Goal: Information Seeking & Learning: Learn about a topic

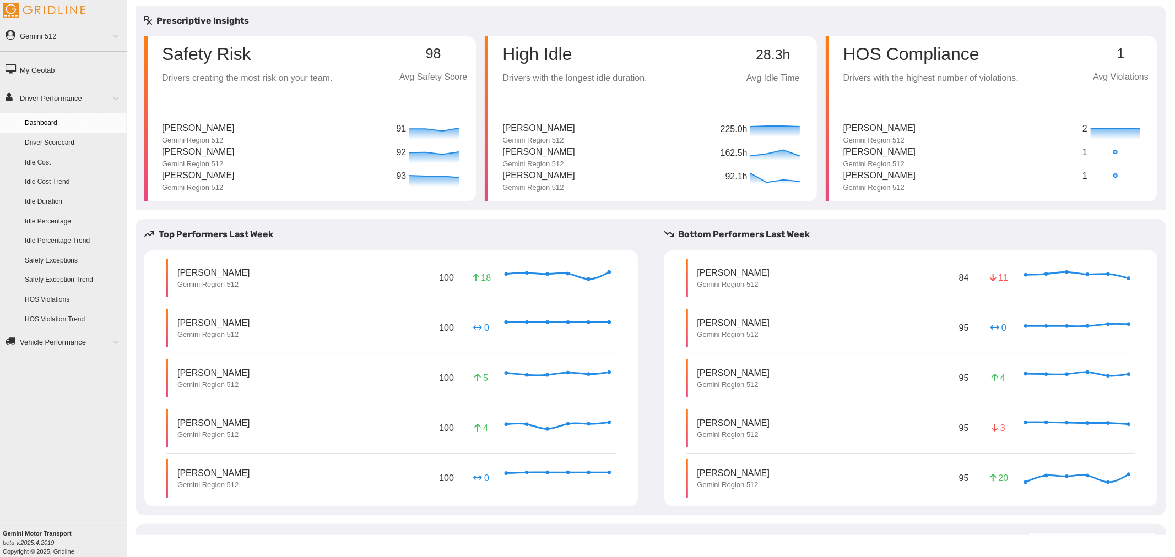
click at [65, 140] on link "Driver Scorecard" at bounding box center [73, 143] width 107 height 20
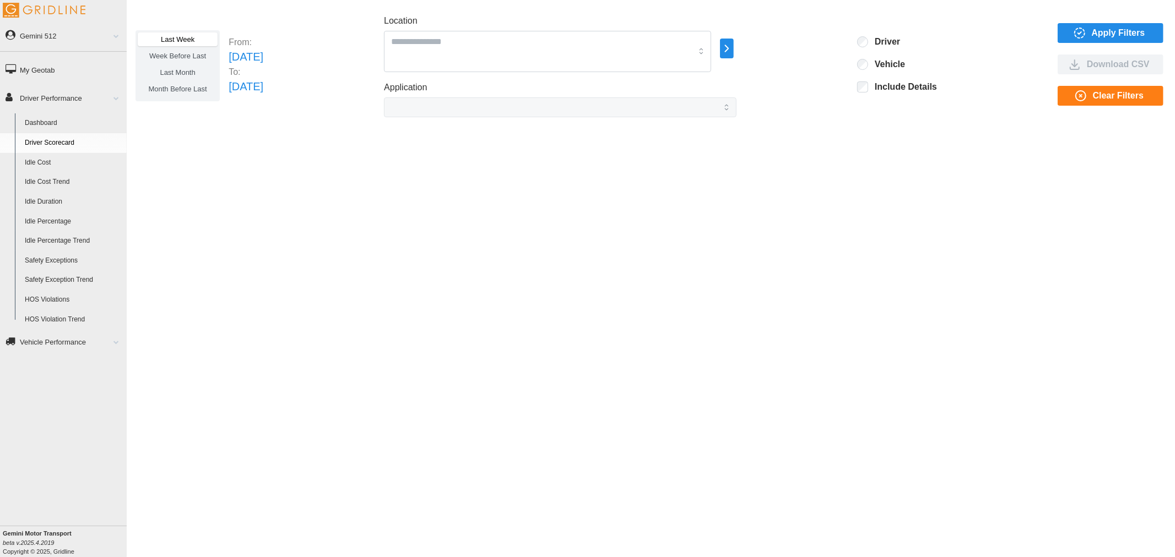
click at [1082, 25] on span "Apply Filters" at bounding box center [1109, 33] width 88 height 19
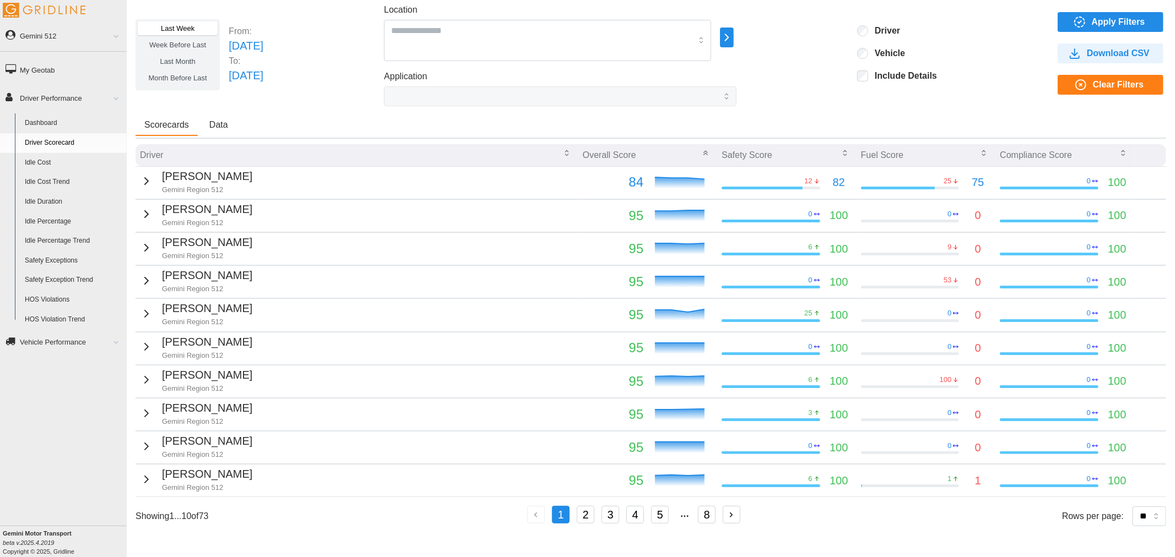
scroll to position [12, 0]
drag, startPoint x: 220, startPoint y: 518, endPoint x: 140, endPoint y: 524, distance: 80.7
click at [140, 524] on div "Showing 1 ... 10 of 73 1 2 3 4 5 8 Rows per page: ** ** ** **" at bounding box center [651, 516] width 1031 height 20
click at [145, 177] on icon "button" at bounding box center [146, 181] width 13 height 13
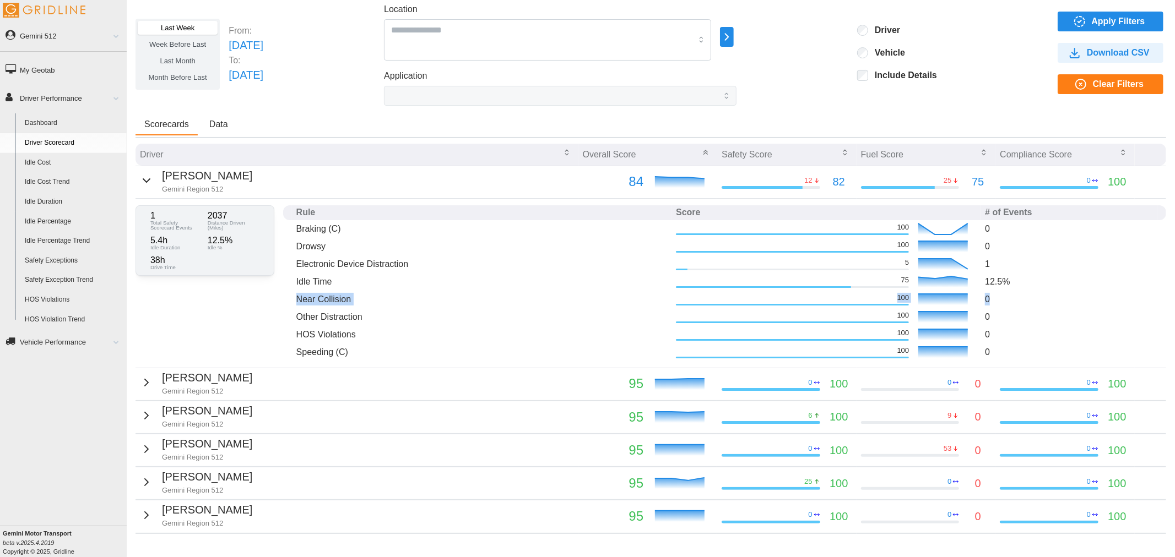
drag, startPoint x: 292, startPoint y: 297, endPoint x: 989, endPoint y: 293, distance: 697.4
click at [989, 293] on tr "Near Collision 100 0" at bounding box center [724, 300] width 883 height 18
drag, startPoint x: 293, startPoint y: 279, endPoint x: 1014, endPoint y: 283, distance: 721.1
click at [1014, 283] on tr "Idle Time 75 12.5 %" at bounding box center [724, 282] width 883 height 18
click at [1014, 283] on p "12.5 %" at bounding box center [1069, 281] width 168 height 15
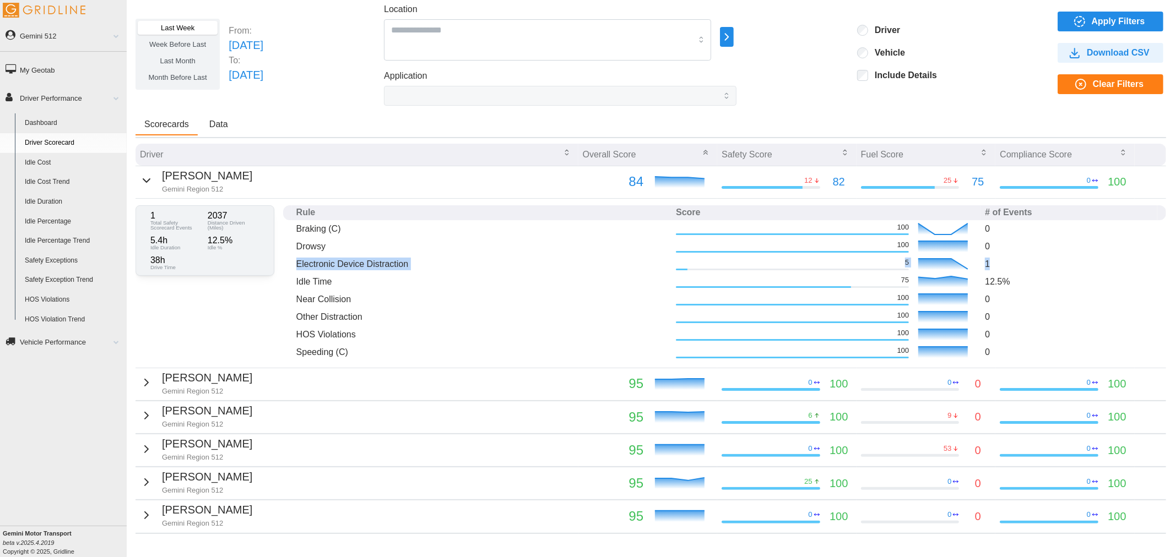
drag, startPoint x: 333, startPoint y: 262, endPoint x: 987, endPoint y: 259, distance: 653.9
click at [987, 259] on tr "Electronic Device Distraction 5 1" at bounding box center [724, 265] width 883 height 18
click at [990, 260] on p "1" at bounding box center [1069, 264] width 168 height 13
drag, startPoint x: 984, startPoint y: 261, endPoint x: 977, endPoint y: 262, distance: 6.6
click at [985, 262] on p "1" at bounding box center [1069, 264] width 168 height 13
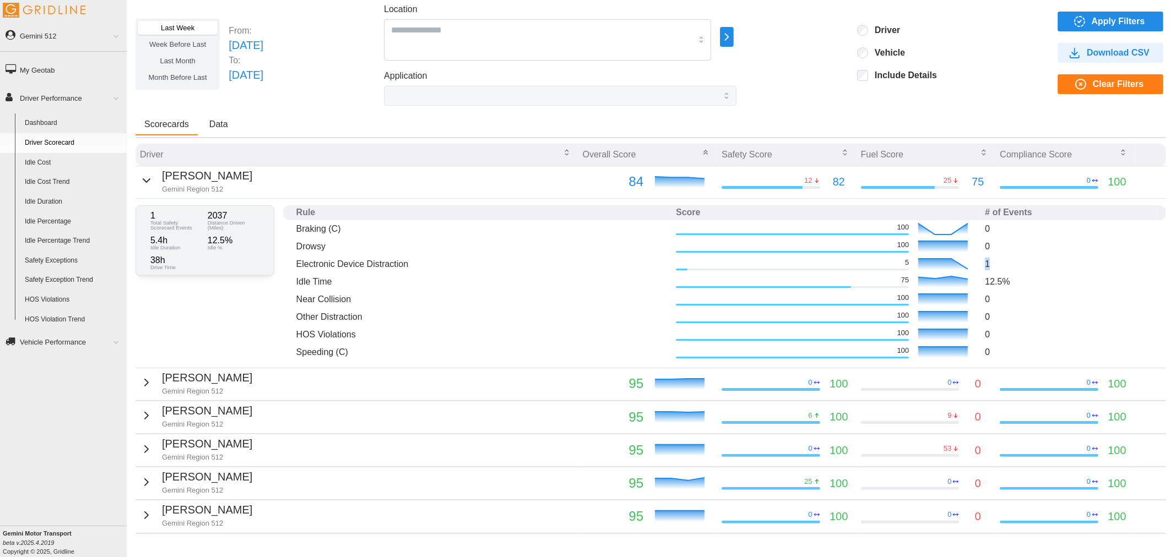
click at [985, 262] on p "1" at bounding box center [1069, 264] width 168 height 13
click at [140, 381] on icon "button" at bounding box center [146, 382] width 13 height 13
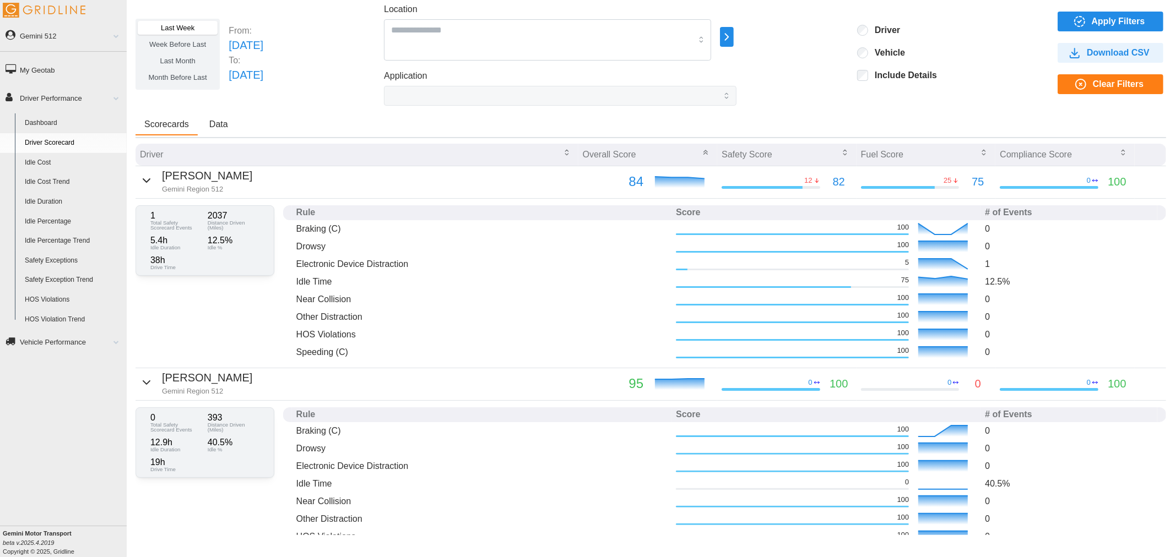
scroll to position [256, 0]
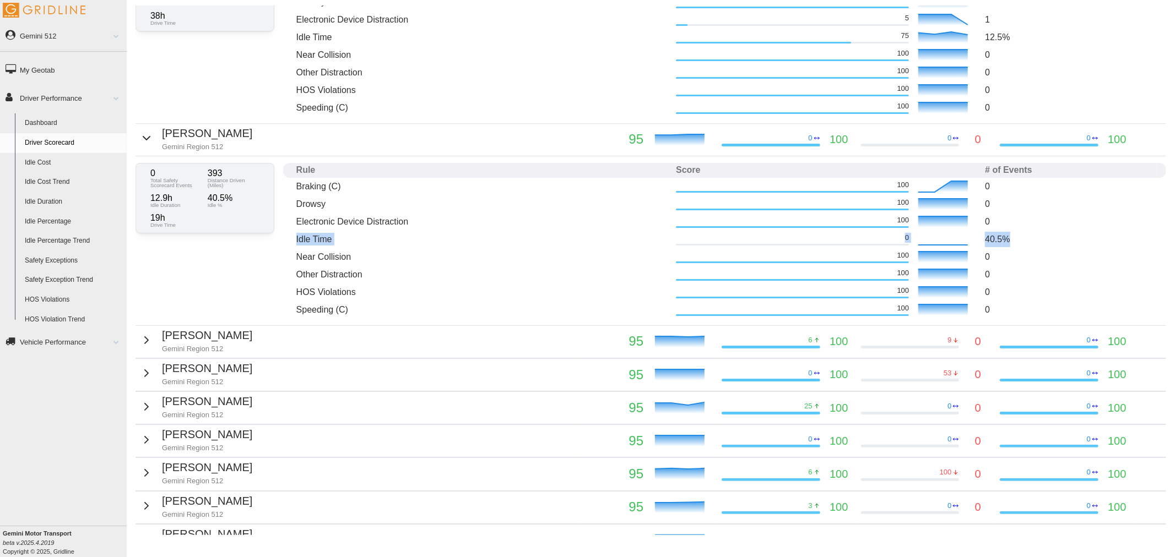
drag, startPoint x: 1005, startPoint y: 237, endPoint x: 294, endPoint y: 241, distance: 711.2
click at [294, 241] on tr "Idle Time 0 40.5 %" at bounding box center [724, 240] width 883 height 18
click at [140, 340] on icon "button" at bounding box center [146, 340] width 13 height 13
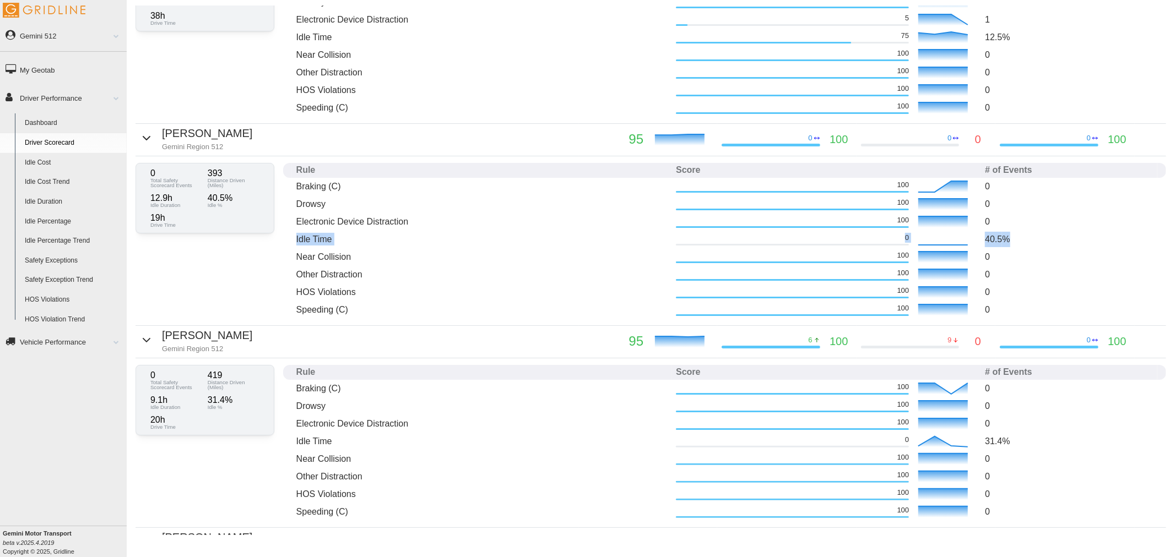
scroll to position [440, 0]
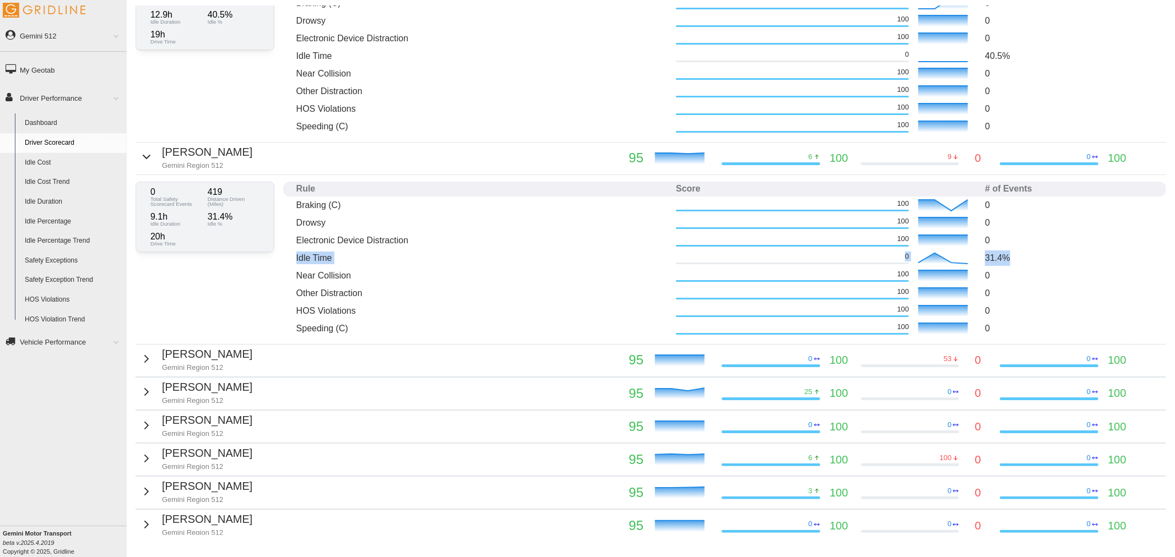
drag, startPoint x: 1009, startPoint y: 256, endPoint x: 288, endPoint y: 258, distance: 721.7
click at [288, 258] on tr "Idle Time 0 31.4 %" at bounding box center [724, 259] width 883 height 18
click at [432, 281] on p "Near Collision" at bounding box center [481, 275] width 371 height 13
click at [148, 359] on div "Luis Palacios Gemini Region 512" at bounding box center [196, 359] width 112 height 27
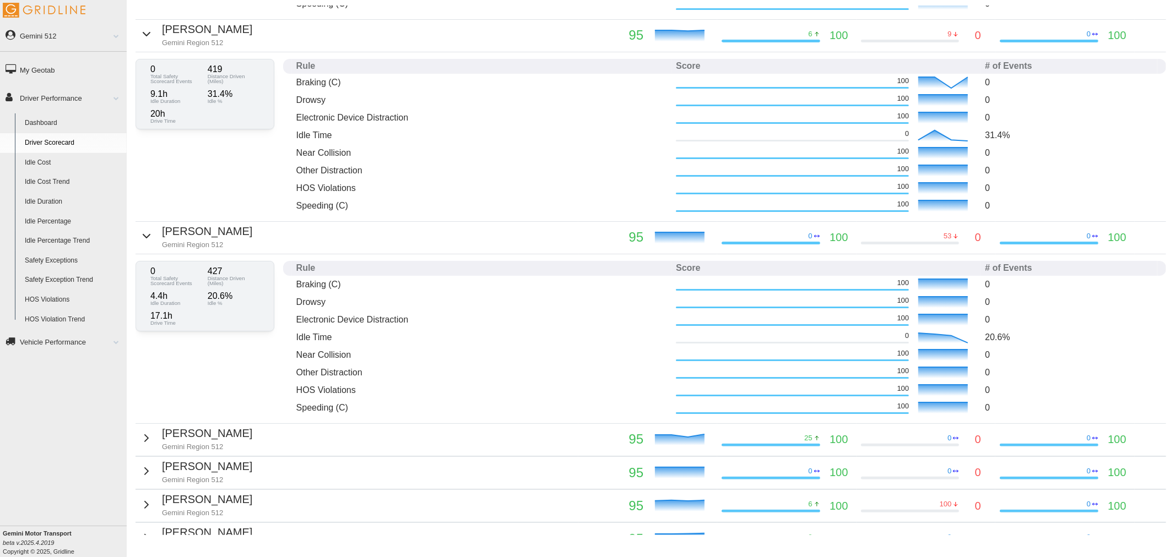
scroll to position [624, 0]
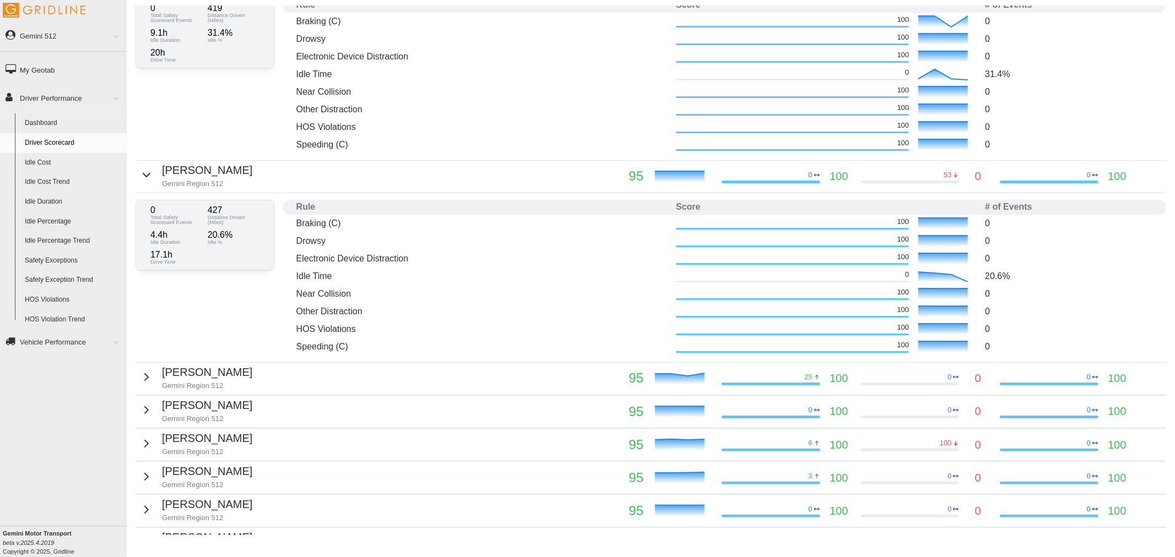
click at [140, 377] on icon "button" at bounding box center [146, 377] width 13 height 13
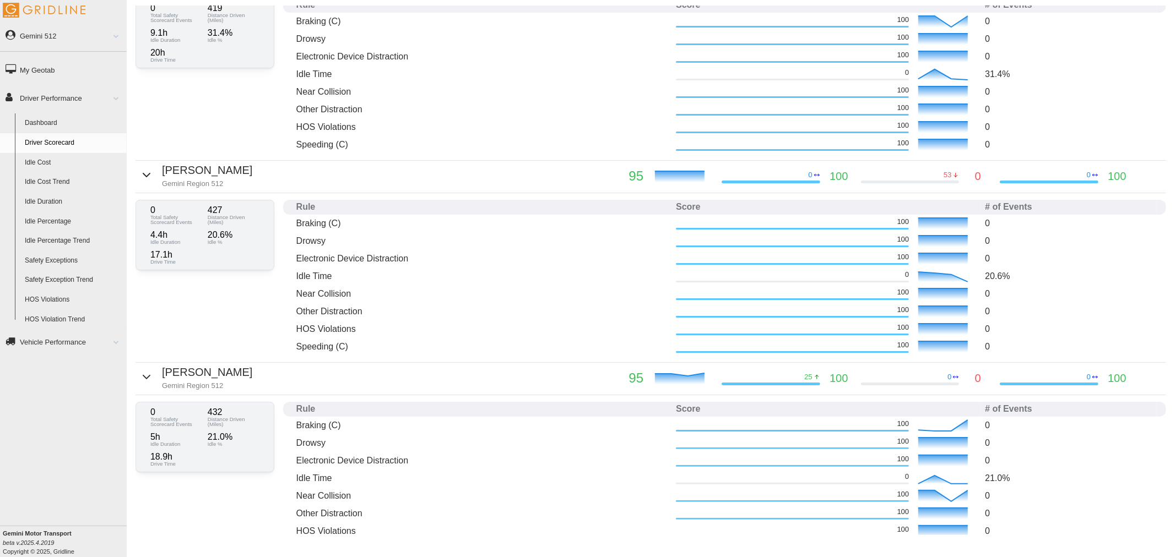
scroll to position [807, 0]
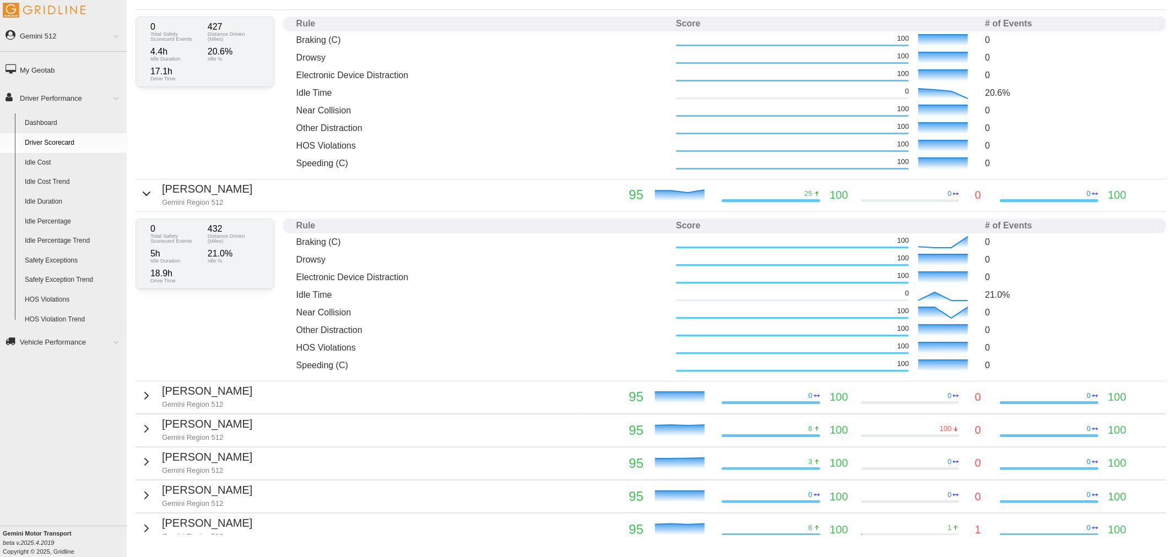
click at [150, 394] on div "Edward Kuchinski Gemini Region 512" at bounding box center [196, 396] width 112 height 27
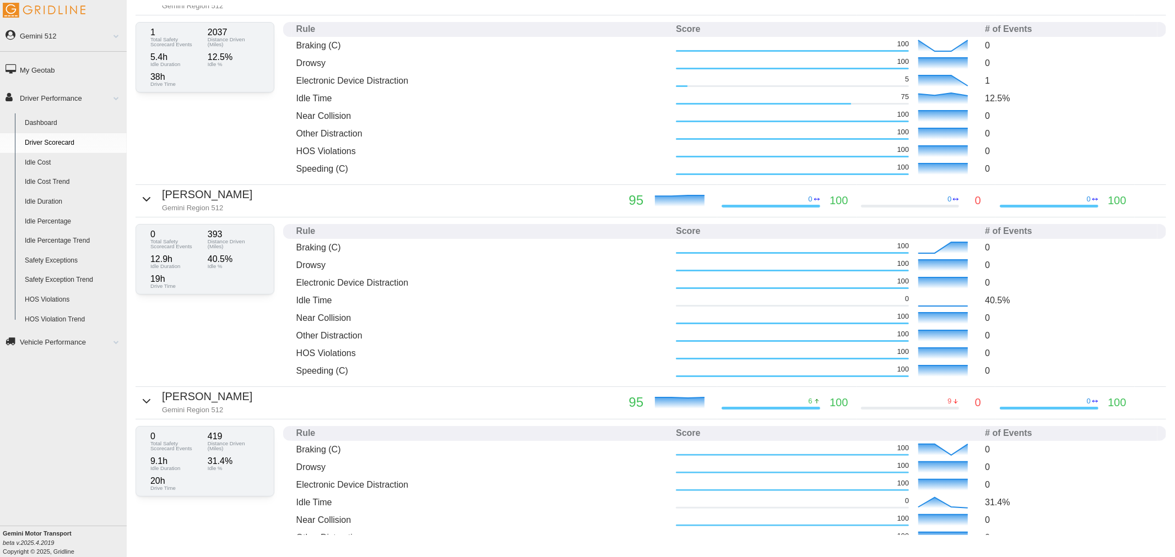
scroll to position [0, 0]
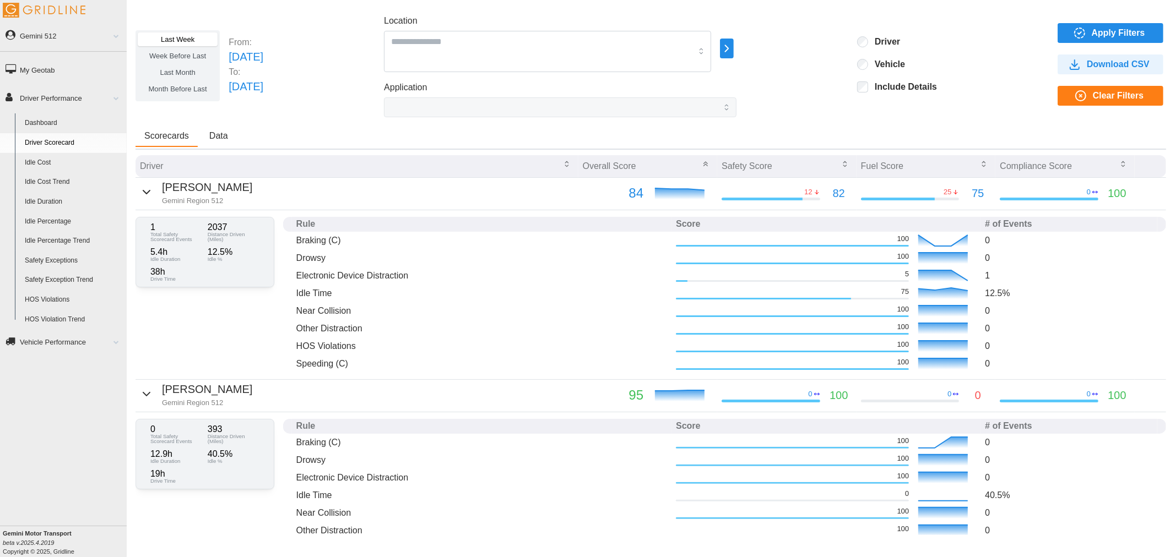
click at [56, 123] on link "Dashboard" at bounding box center [73, 123] width 107 height 20
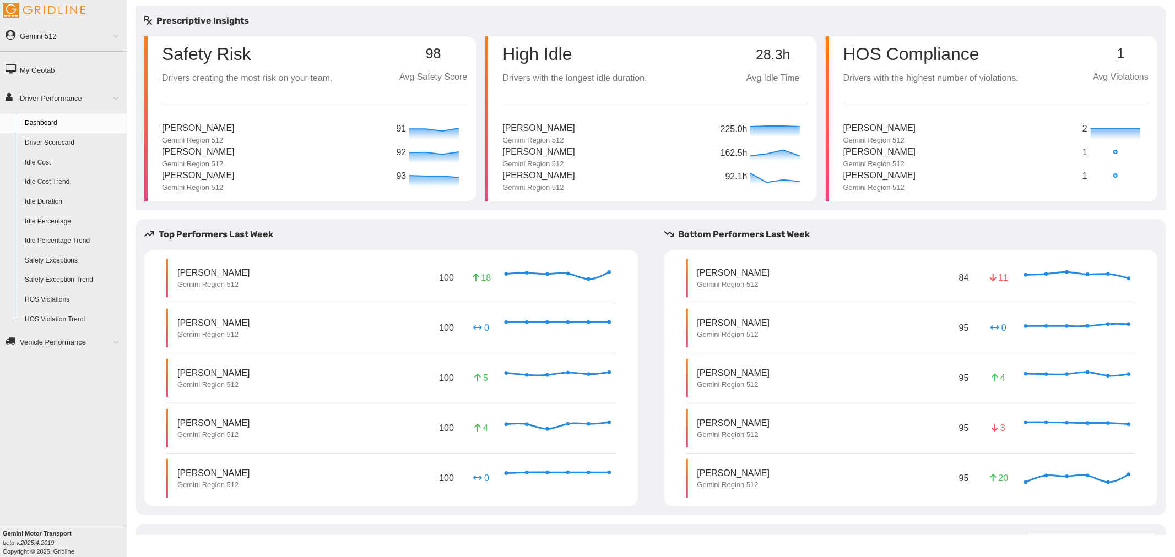
click at [472, 22] on div "Prescriptive Insights" at bounding box center [651, 20] width 1031 height 13
click at [1082, 130] on p "2" at bounding box center [1085, 129] width 6 height 14
click at [929, 20] on div "Prescriptive Insights" at bounding box center [651, 20] width 1031 height 13
click at [96, 133] on ul "Dashboard Driver Scorecard Idle Cost Idle Cost Trend Idle Duration Idle Percent…" at bounding box center [63, 221] width 127 height 216
click at [100, 140] on link "Driver Scorecard" at bounding box center [73, 143] width 107 height 20
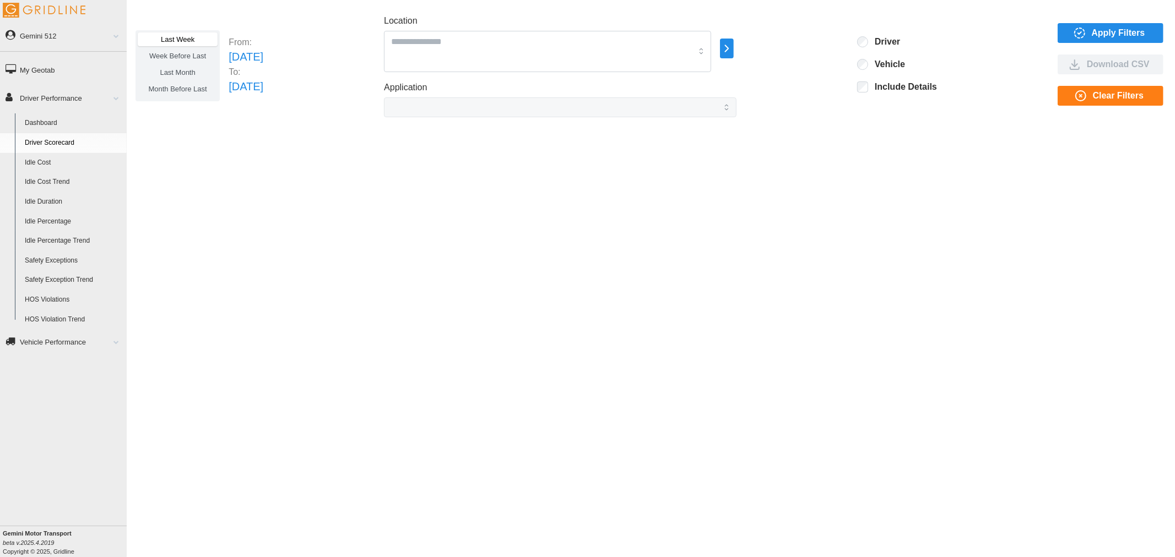
click at [200, 68] on label "Last Month" at bounding box center [178, 73] width 80 height 14
click at [1113, 34] on span "Apply Filters" at bounding box center [1118, 33] width 53 height 19
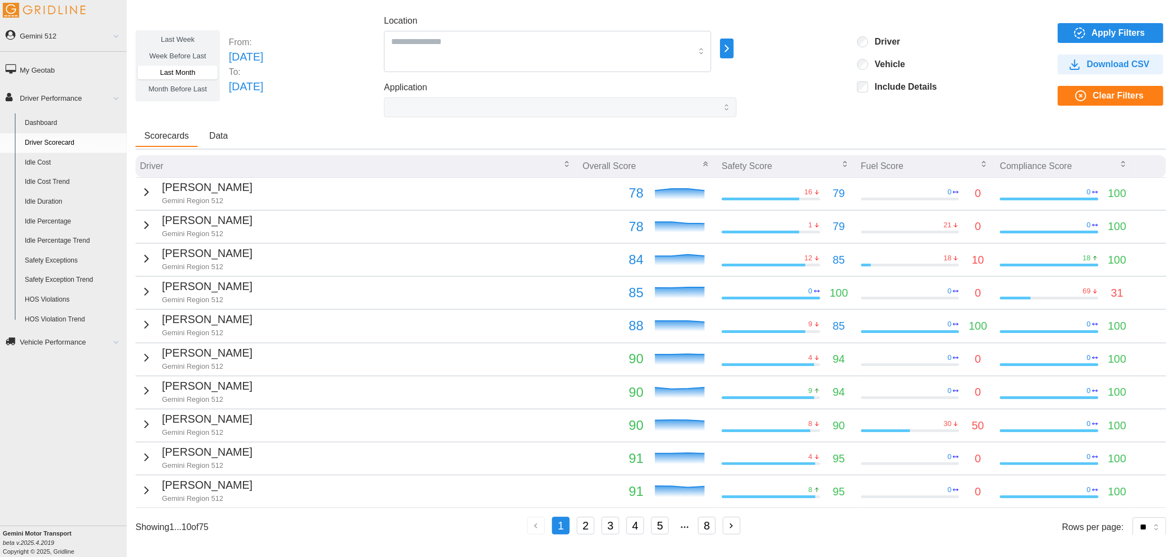
click at [610, 131] on div "Scorecards Data" at bounding box center [651, 138] width 1031 height 24
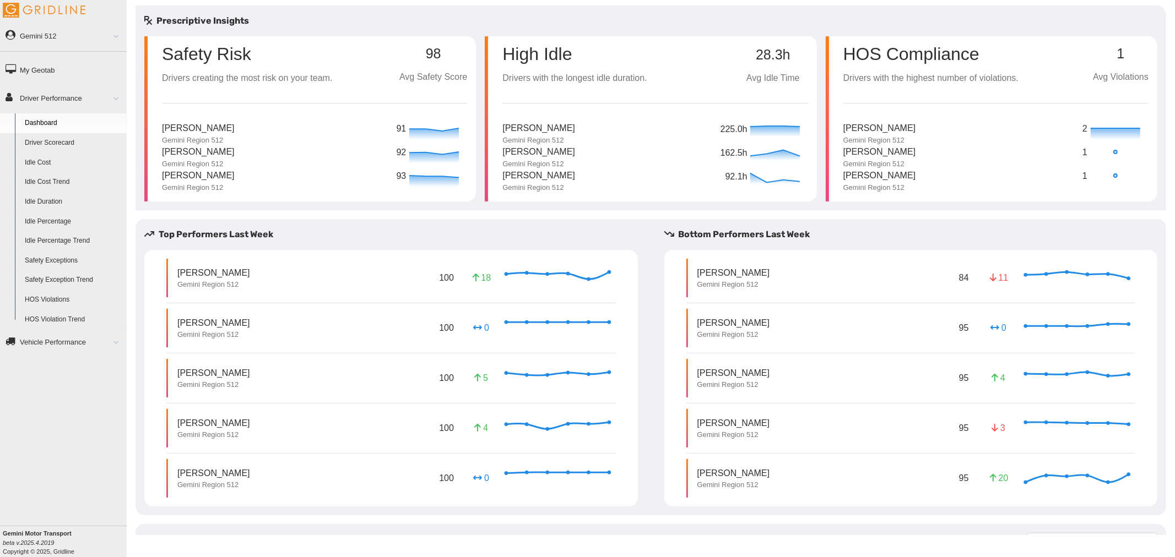
click at [278, 217] on div "Prescriptive Insights Safety Risk Drivers creating the most risk on your team. …" at bounding box center [651, 375] width 1031 height 739
click at [456, 213] on div "Prescriptive Insights Safety Risk Drivers creating the most risk on your team. …" at bounding box center [651, 375] width 1031 height 739
click at [329, 145] on div "[PERSON_NAME] Gemini Region 512 92" at bounding box center [314, 157] width 305 height 24
click at [336, 137] on div "[PERSON_NAME] [GEOGRAPHIC_DATA] 512 91" at bounding box center [314, 134] width 305 height 24
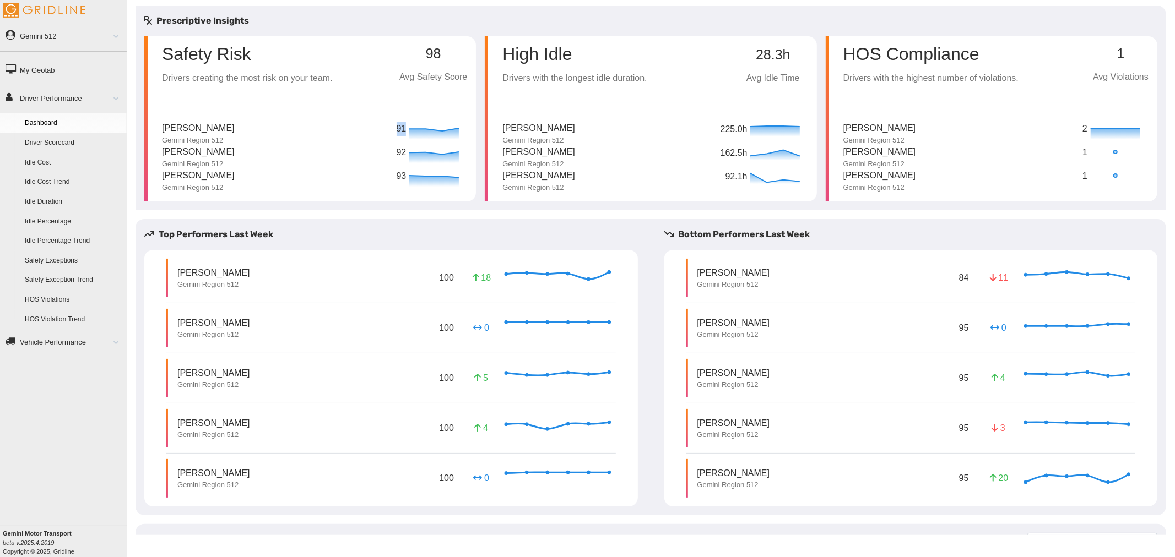
click at [336, 137] on div "[PERSON_NAME] [GEOGRAPHIC_DATA] 512 91" at bounding box center [314, 134] width 305 height 24
click at [338, 140] on div "[PERSON_NAME] [GEOGRAPHIC_DATA] 512 91" at bounding box center [314, 134] width 305 height 24
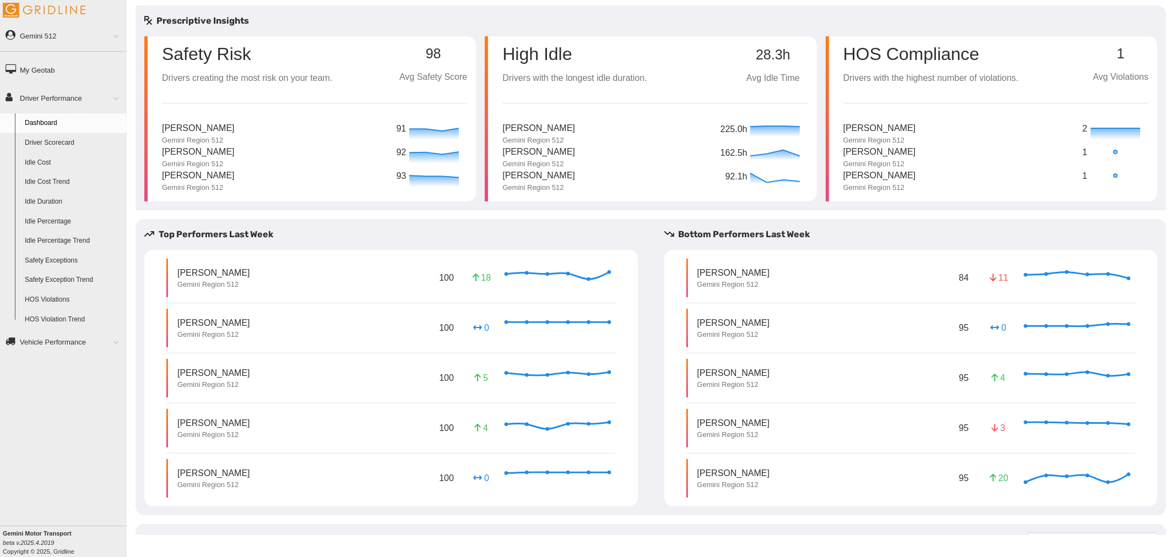
click at [343, 150] on div "Brandan Henson Gemini Region 512 92" at bounding box center [314, 157] width 305 height 24
click at [308, 90] on div "Safety Risk Drivers creating the most risk on your team. 98 Avg Safety Score An…" at bounding box center [314, 114] width 305 height 156
click at [656, 137] on div "Jason Benton Gemini Region 512 225.0h" at bounding box center [654, 134] width 305 height 24
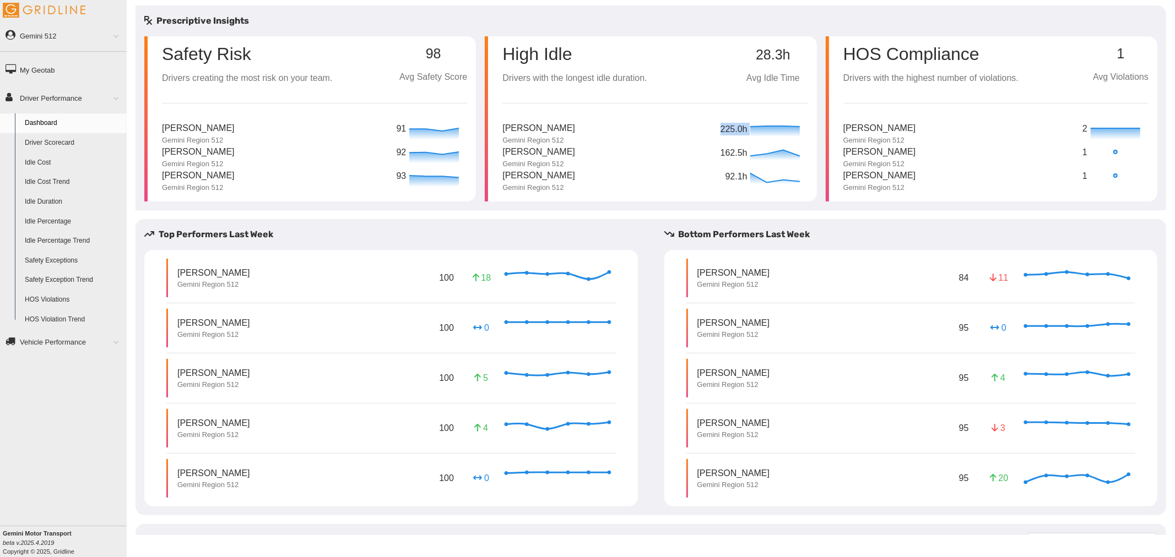
click at [645, 129] on div "Jason Benton Gemini Region 512 225.0h" at bounding box center [654, 134] width 305 height 24
click at [435, 111] on div "Safety Risk Drivers creating the most risk on your team. 98 Avg Safety Score An…" at bounding box center [314, 114] width 305 height 156
click at [351, 107] on div "Safety Risk Drivers creating the most risk on your team. 98 Avg Safety Score An…" at bounding box center [314, 114] width 305 height 156
